Goal: Submit feedback/report problem

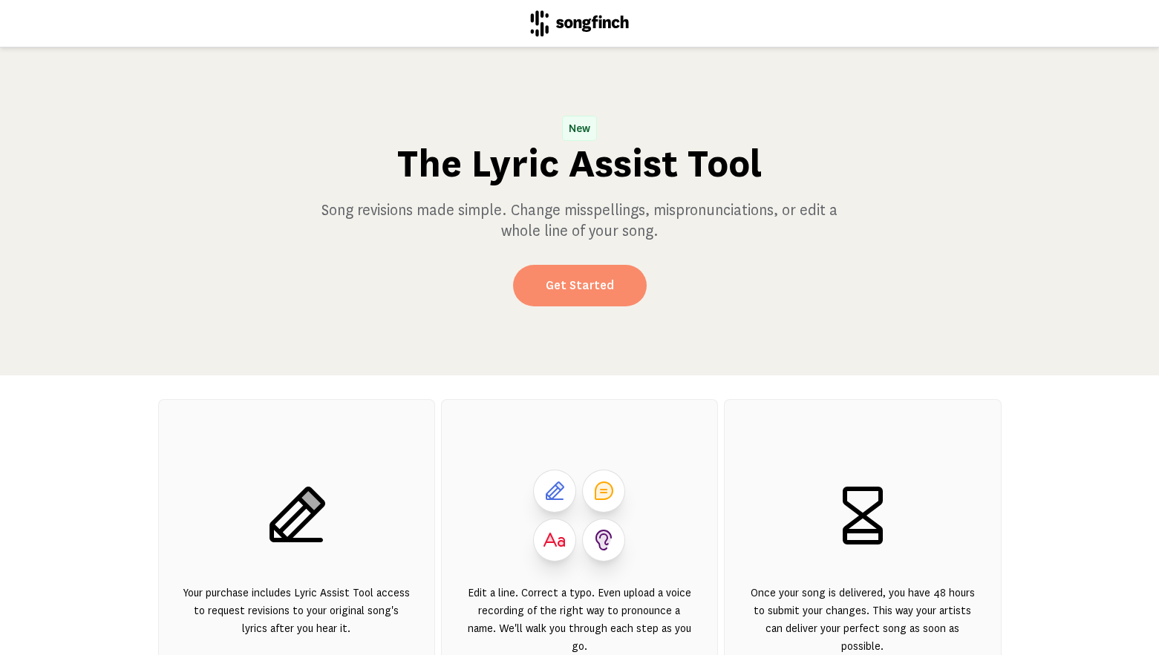
click at [581, 285] on link "Get Started" at bounding box center [580, 286] width 134 height 42
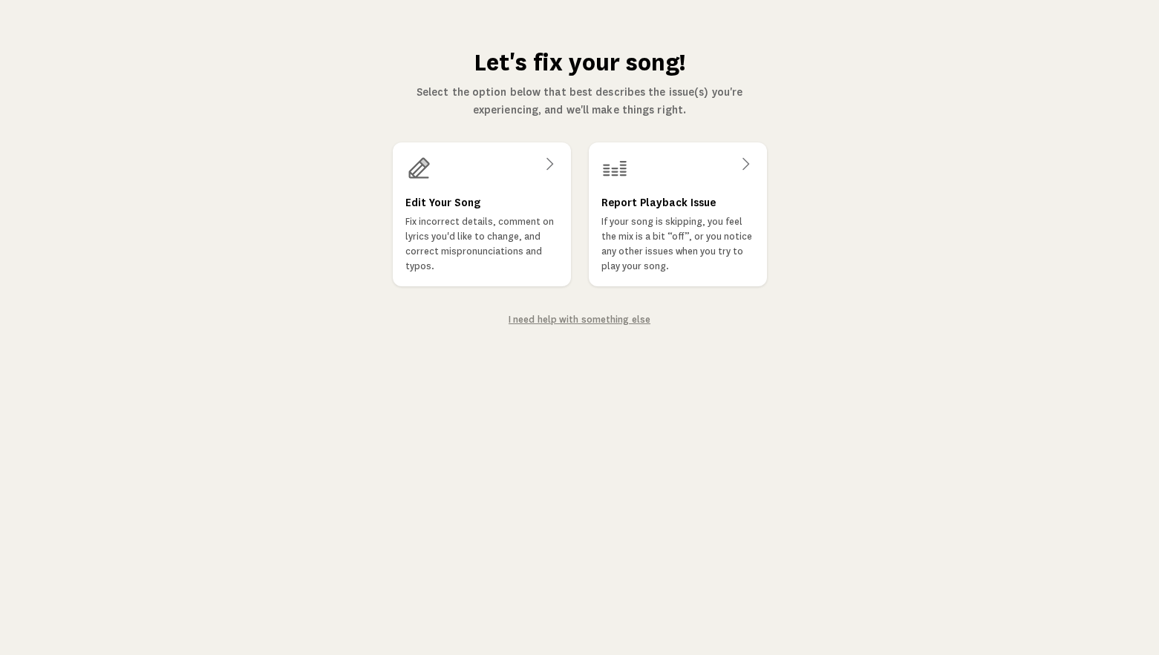
click at [594, 321] on link "I need help with something else" at bounding box center [579, 320] width 142 height 10
click at [547, 162] on icon at bounding box center [549, 164] width 18 height 18
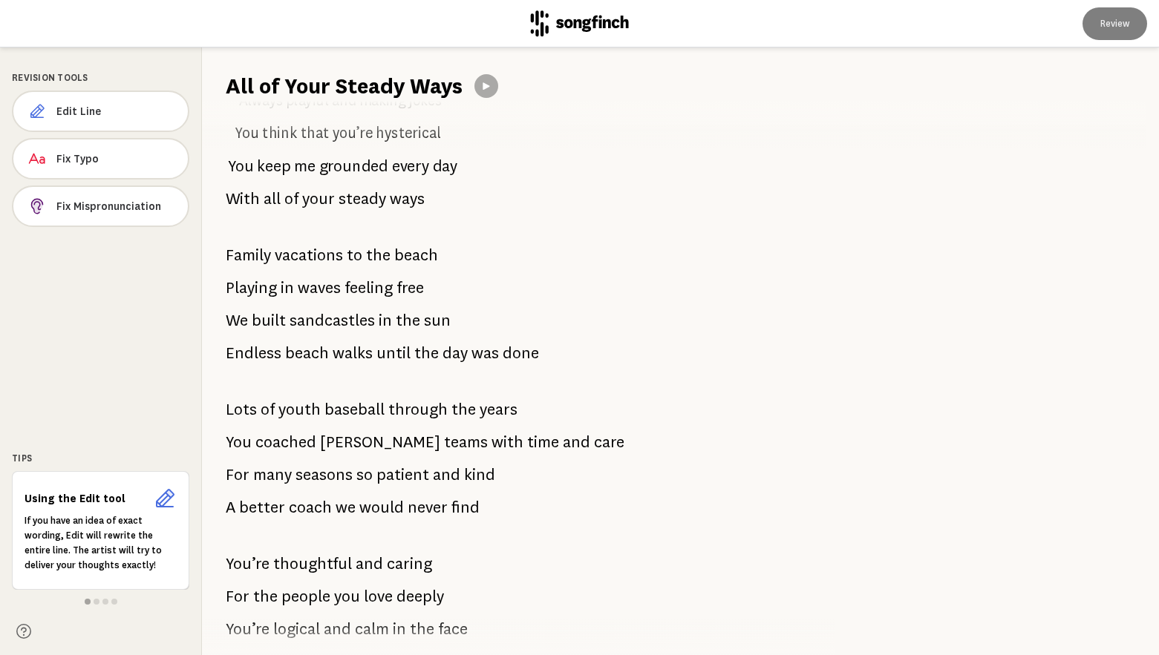
scroll to position [1818, 0]
click at [540, 376] on span at bounding box center [510, 385] width 568 height 24
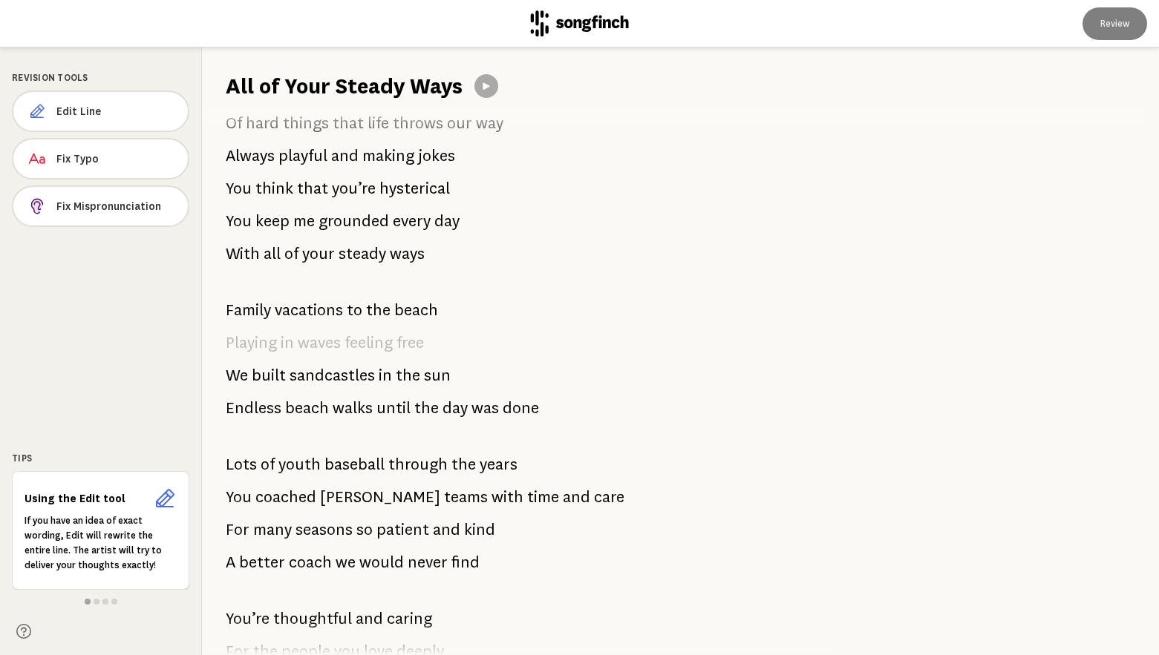
scroll to position [1762, 0]
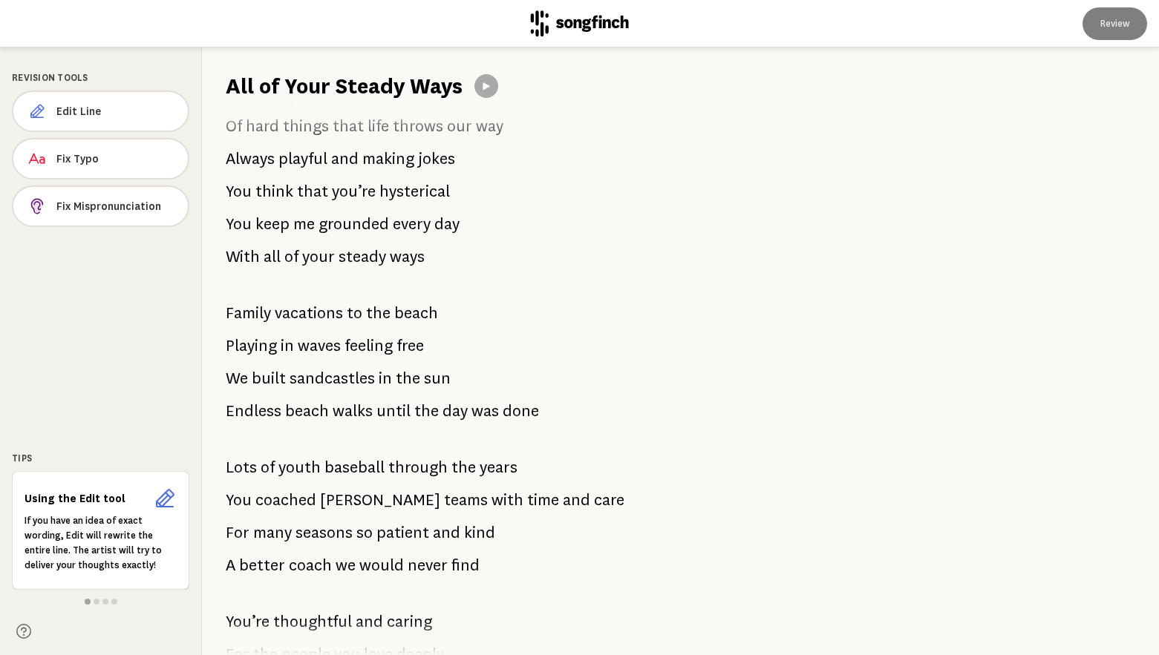
drag, startPoint x: 495, startPoint y: 570, endPoint x: 236, endPoint y: 489, distance: 271.4
click at [236, 489] on div "You brought me candy rings at work each day Burned me mix CDs with songs you’d …" at bounding box center [509, 378] width 615 height 554
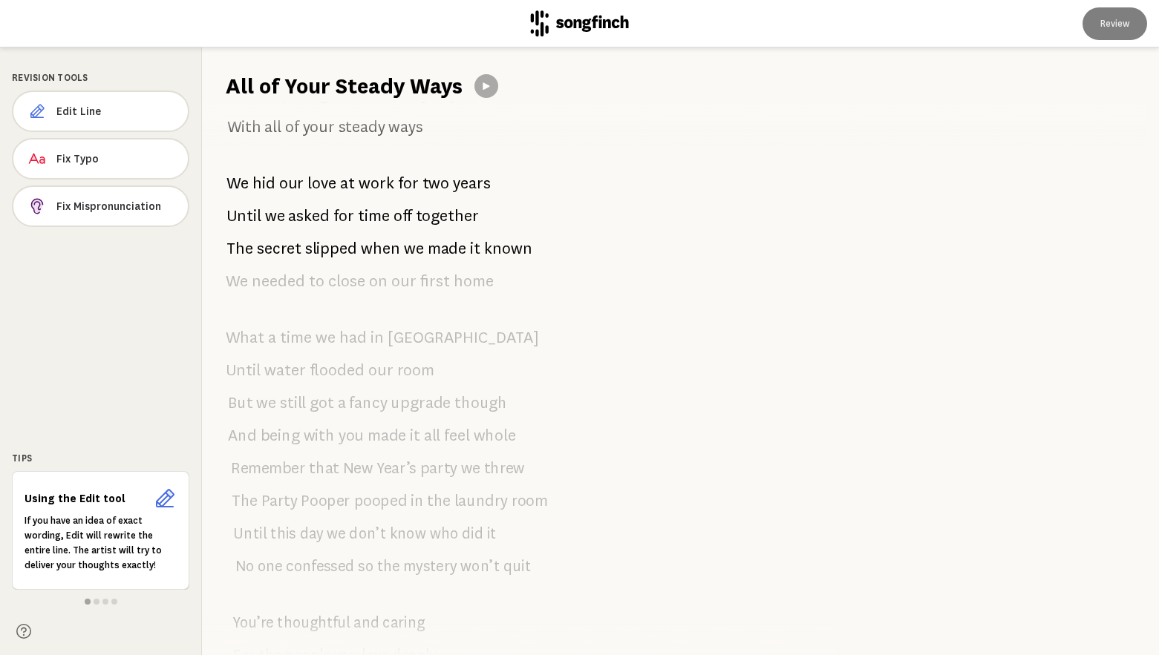
scroll to position [0, 0]
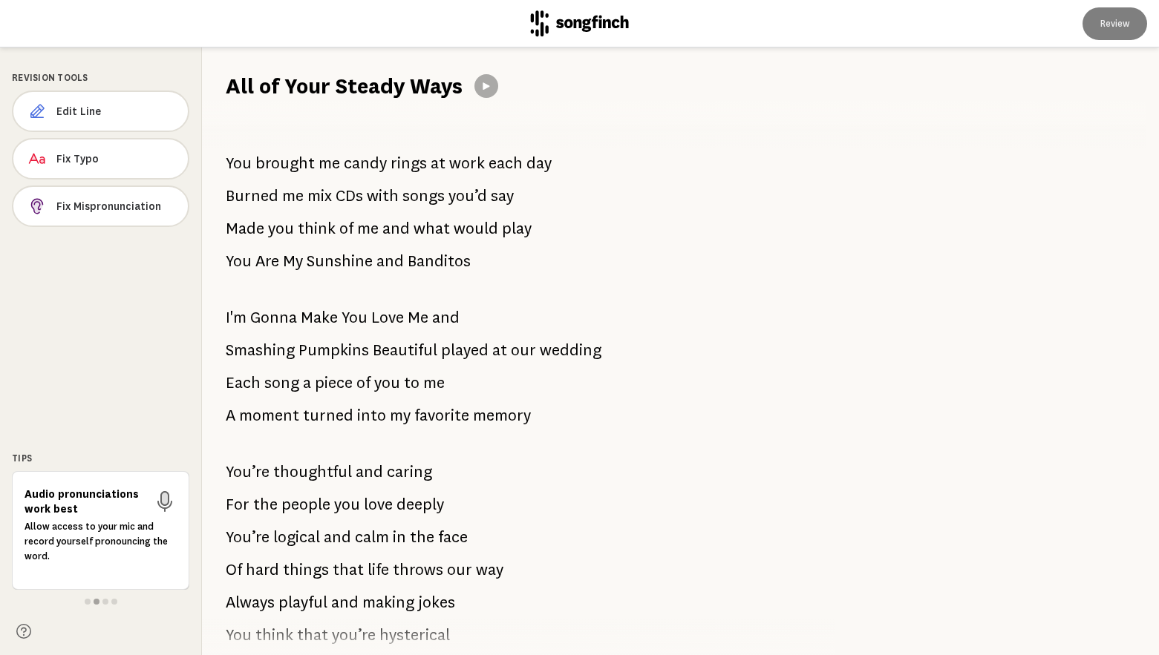
click at [104, 602] on span at bounding box center [105, 602] width 6 height 6
click at [114, 603] on span at bounding box center [114, 602] width 6 height 6
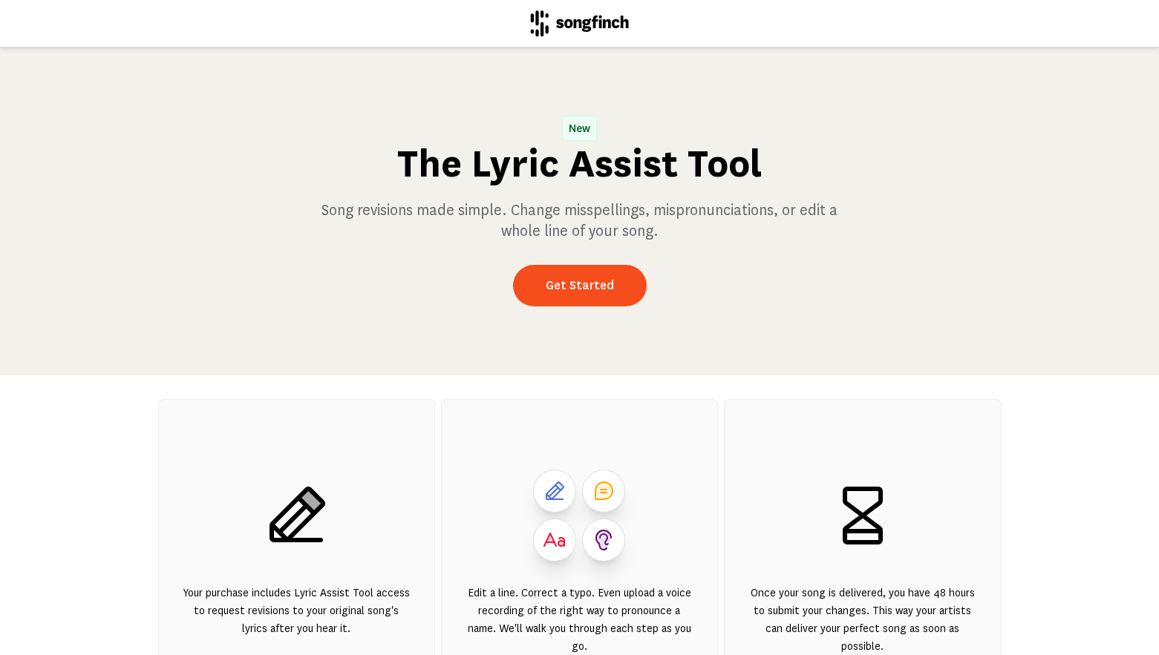
scroll to position [184, 0]
click at [591, 290] on link "Get Started" at bounding box center [580, 286] width 134 height 42
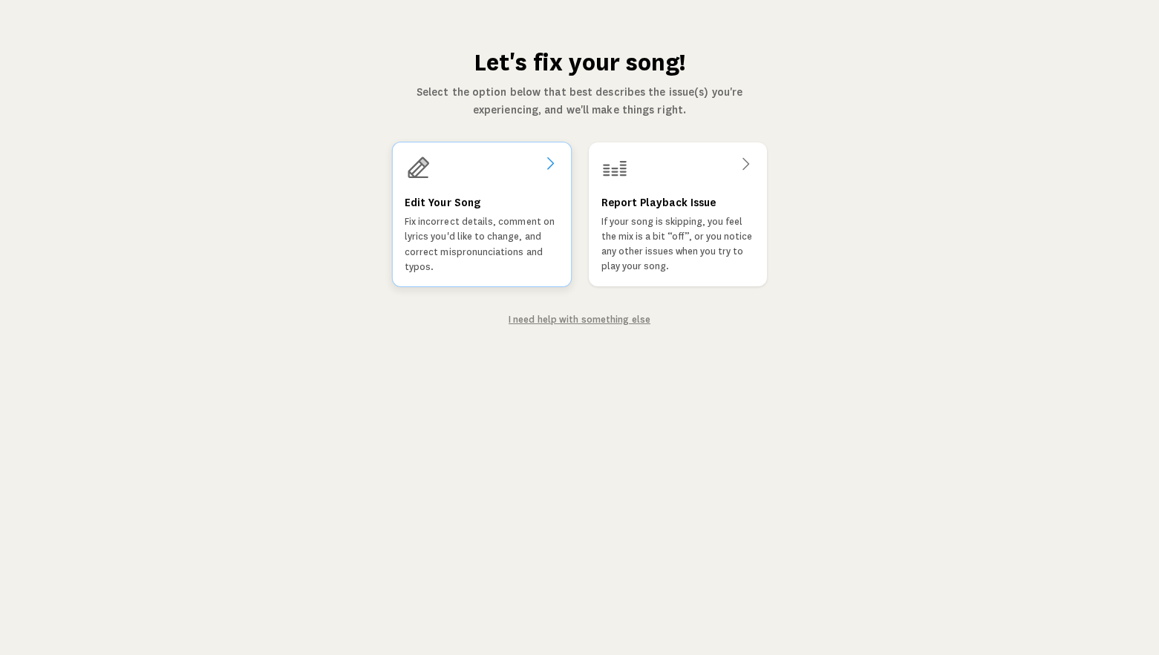
click at [542, 166] on icon at bounding box center [549, 163] width 18 height 18
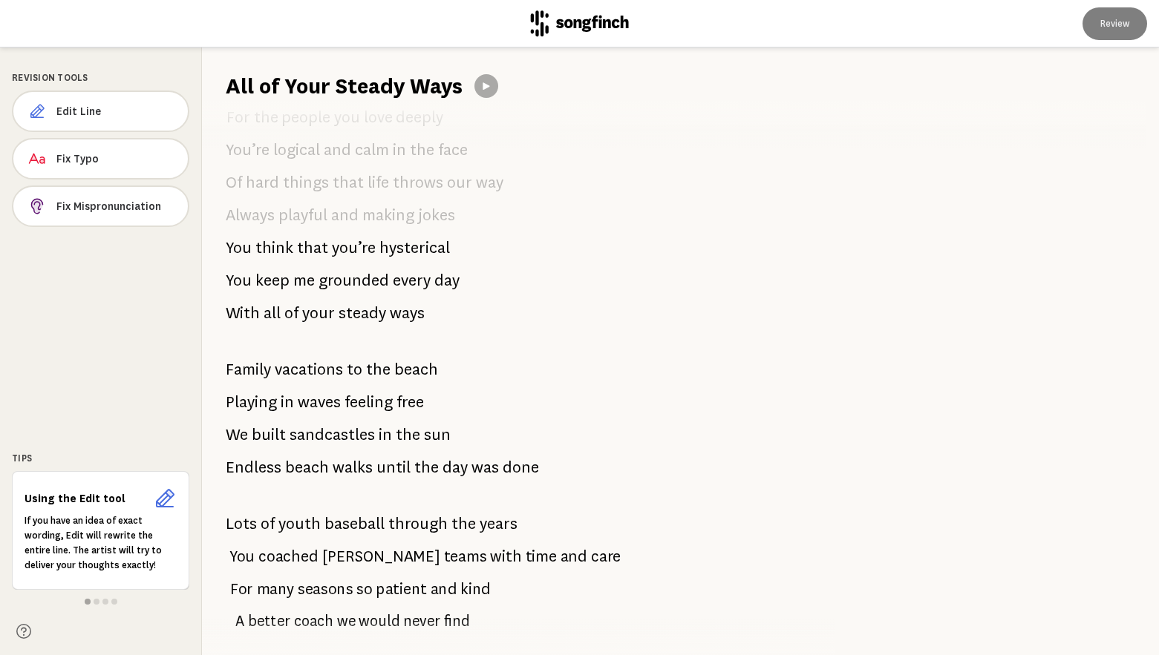
scroll to position [2046, 0]
